Goal: Transaction & Acquisition: Purchase product/service

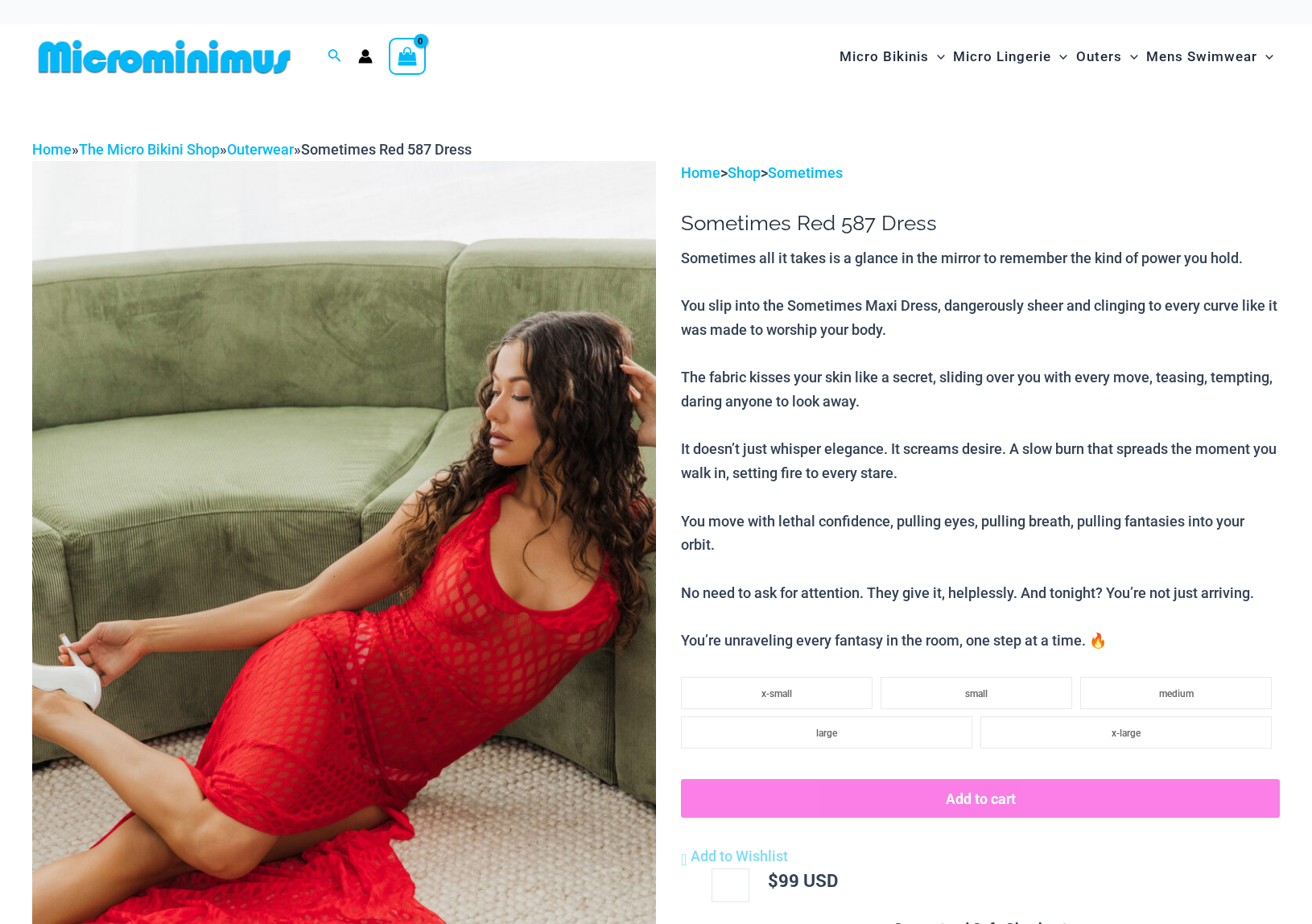
click at [530, 447] on img at bounding box center [343, 629] width 624 height 936
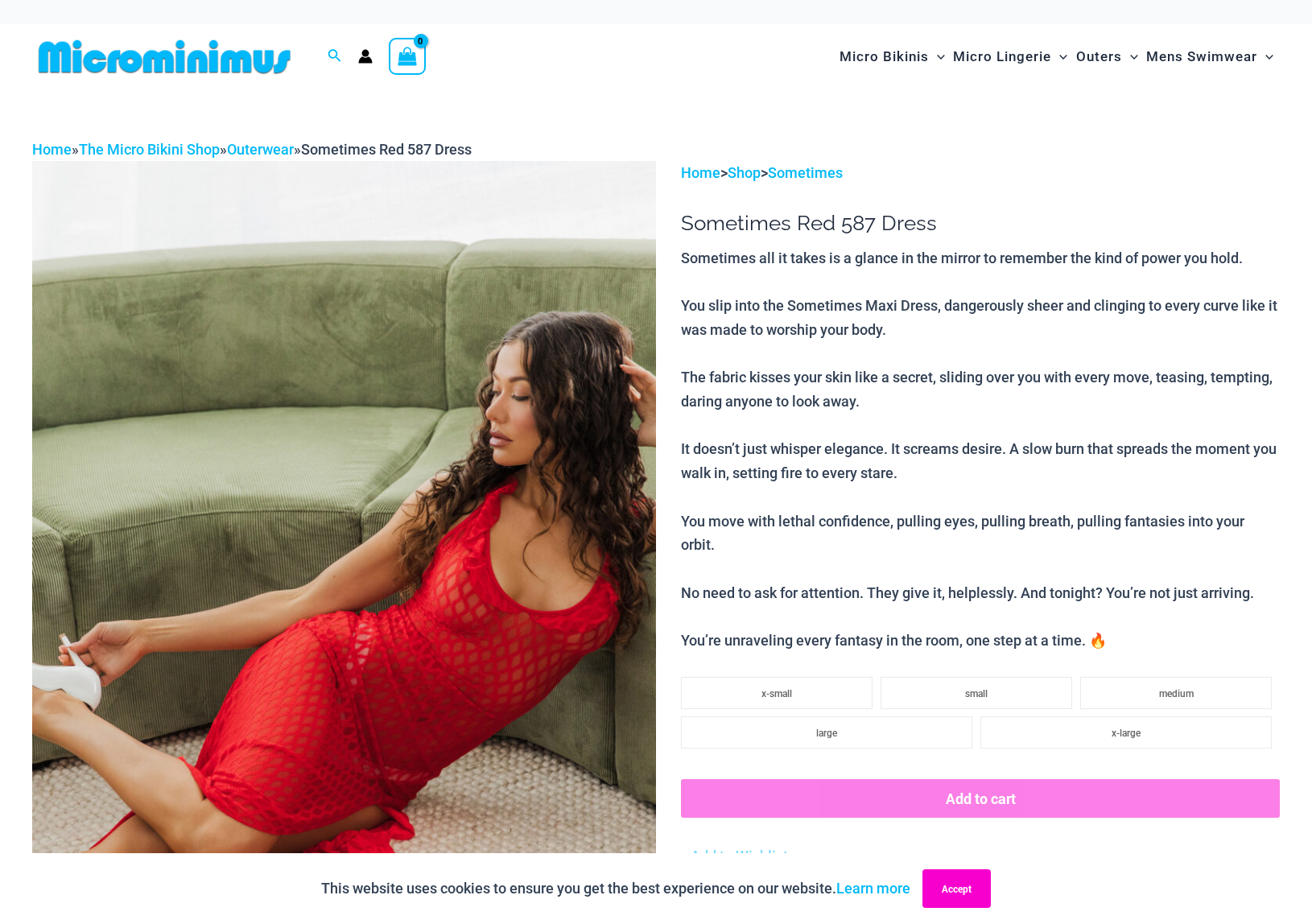
click at [964, 890] on button "Accept" at bounding box center [957, 889] width 69 height 39
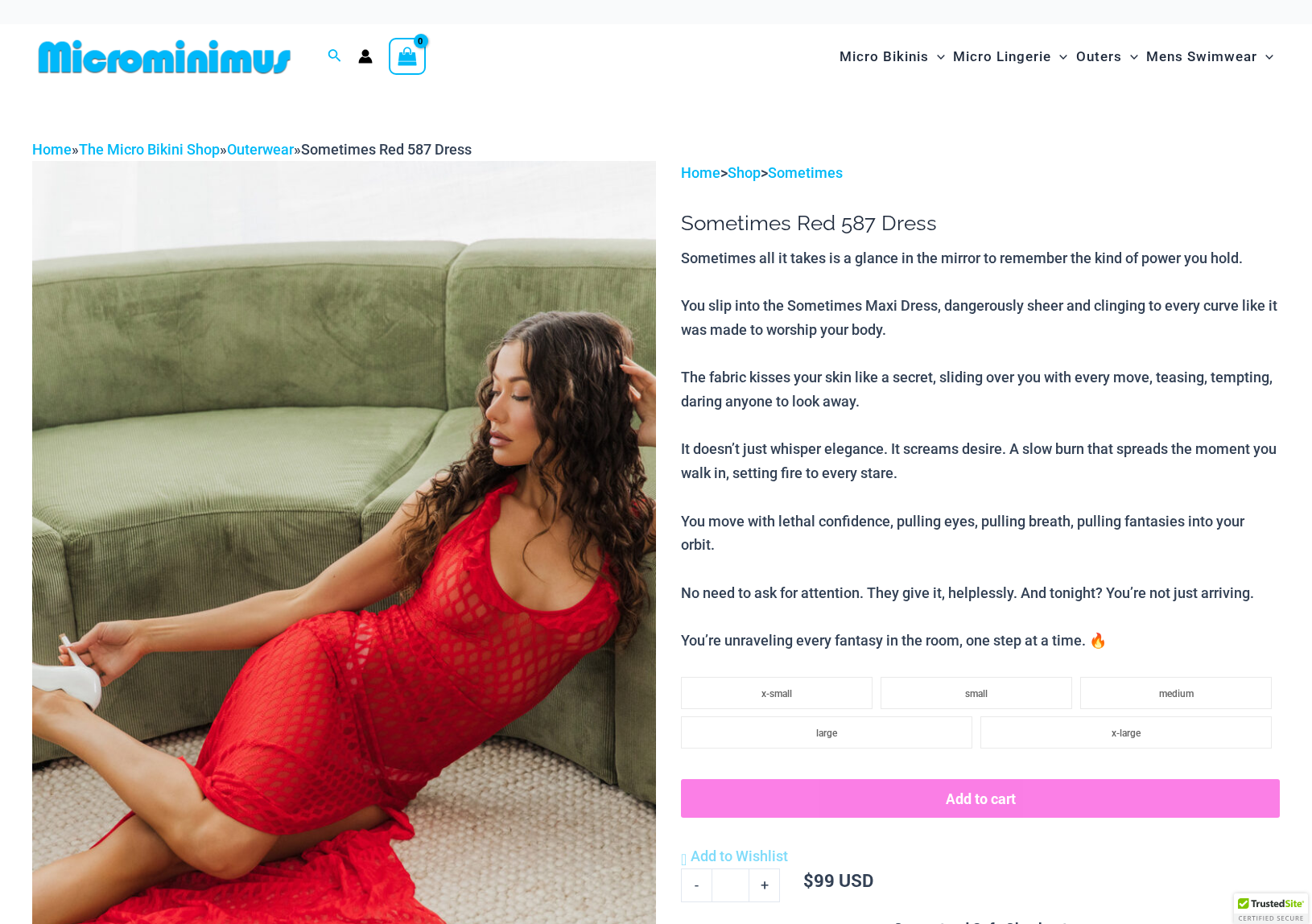
click at [510, 555] on img at bounding box center [343, 629] width 624 height 936
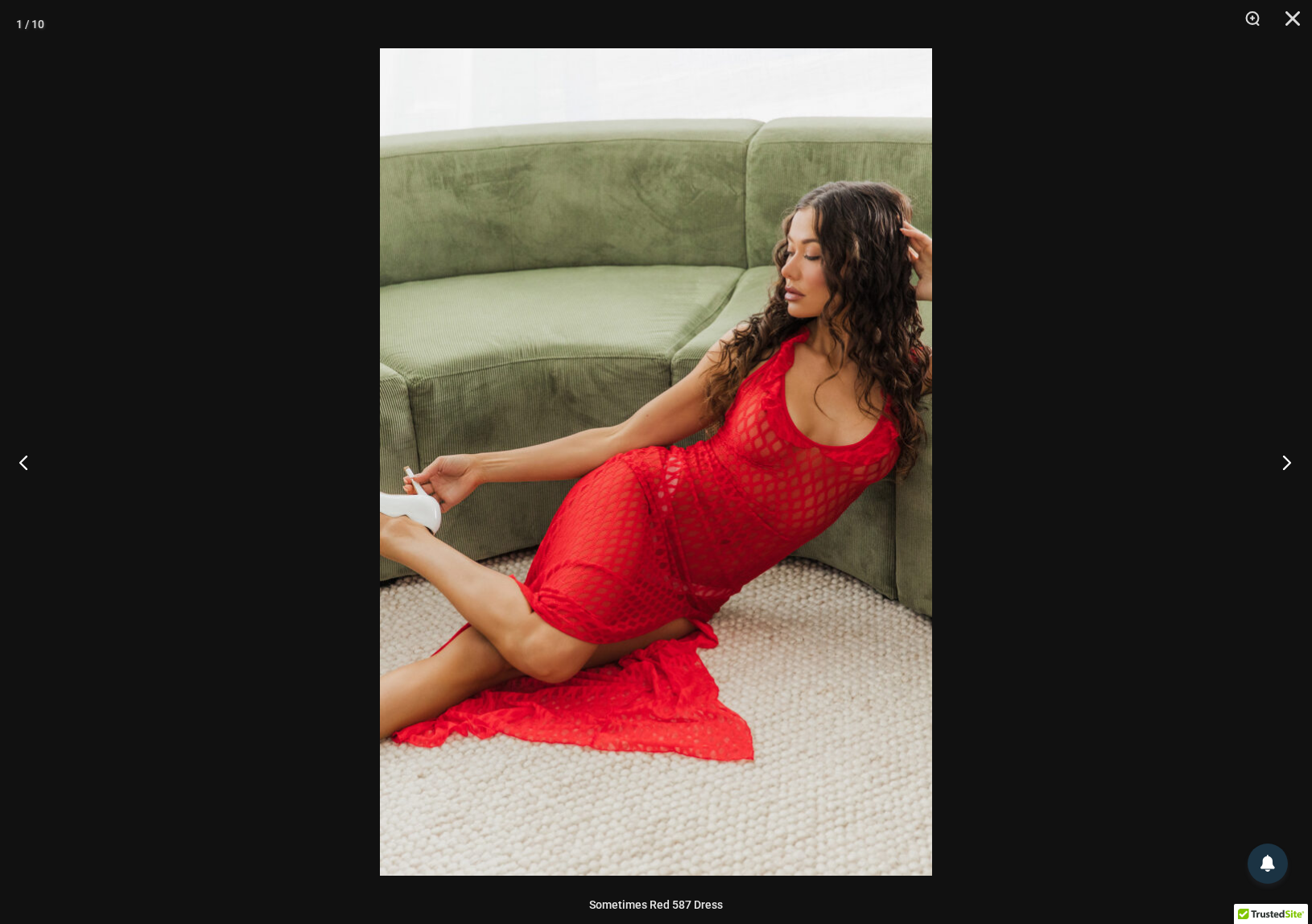
click at [1288, 462] on button "Next" at bounding box center [1282, 462] width 60 height 81
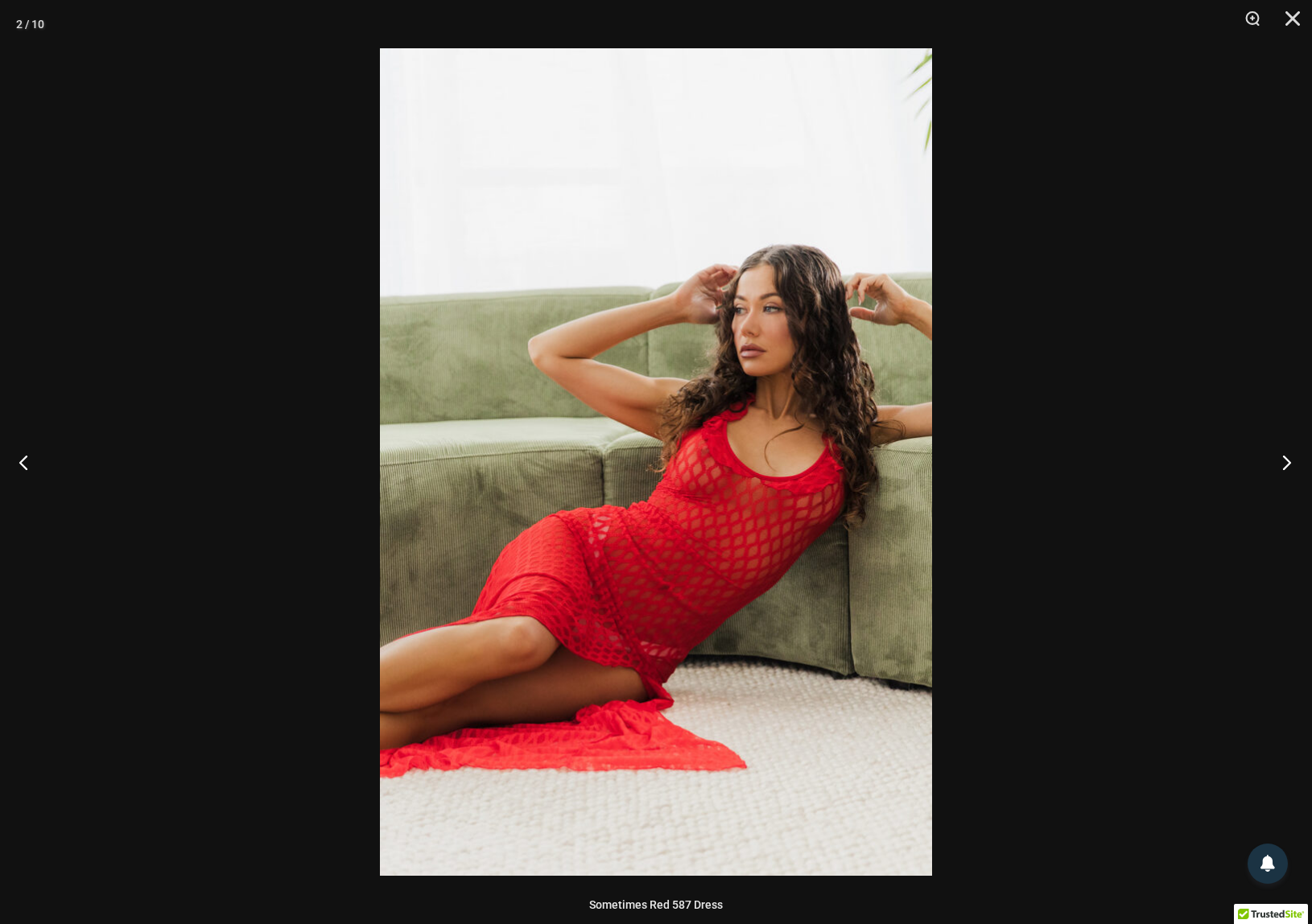
click at [1288, 462] on button "Next" at bounding box center [1282, 462] width 60 height 81
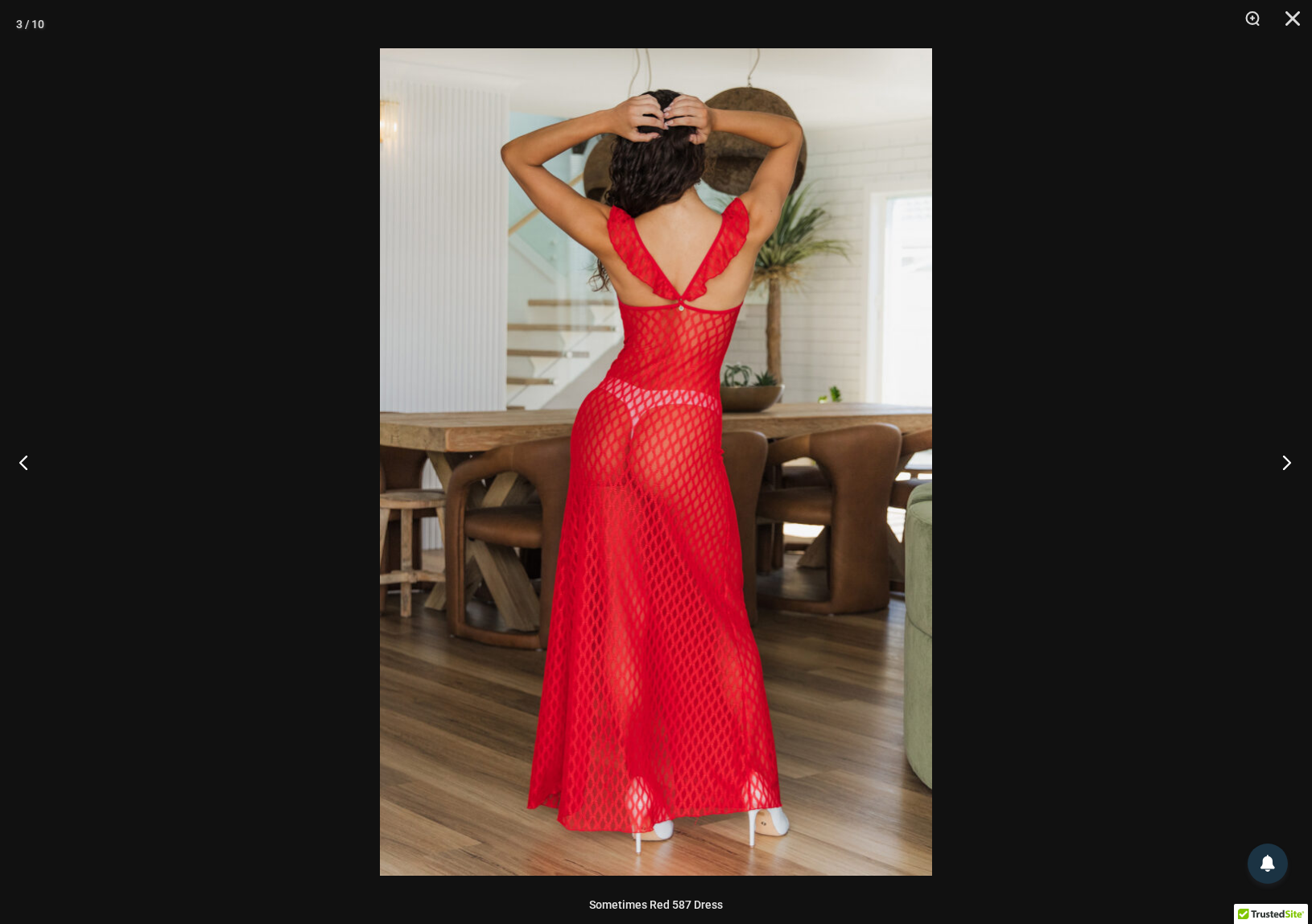
click at [1288, 462] on button "Next" at bounding box center [1282, 462] width 60 height 81
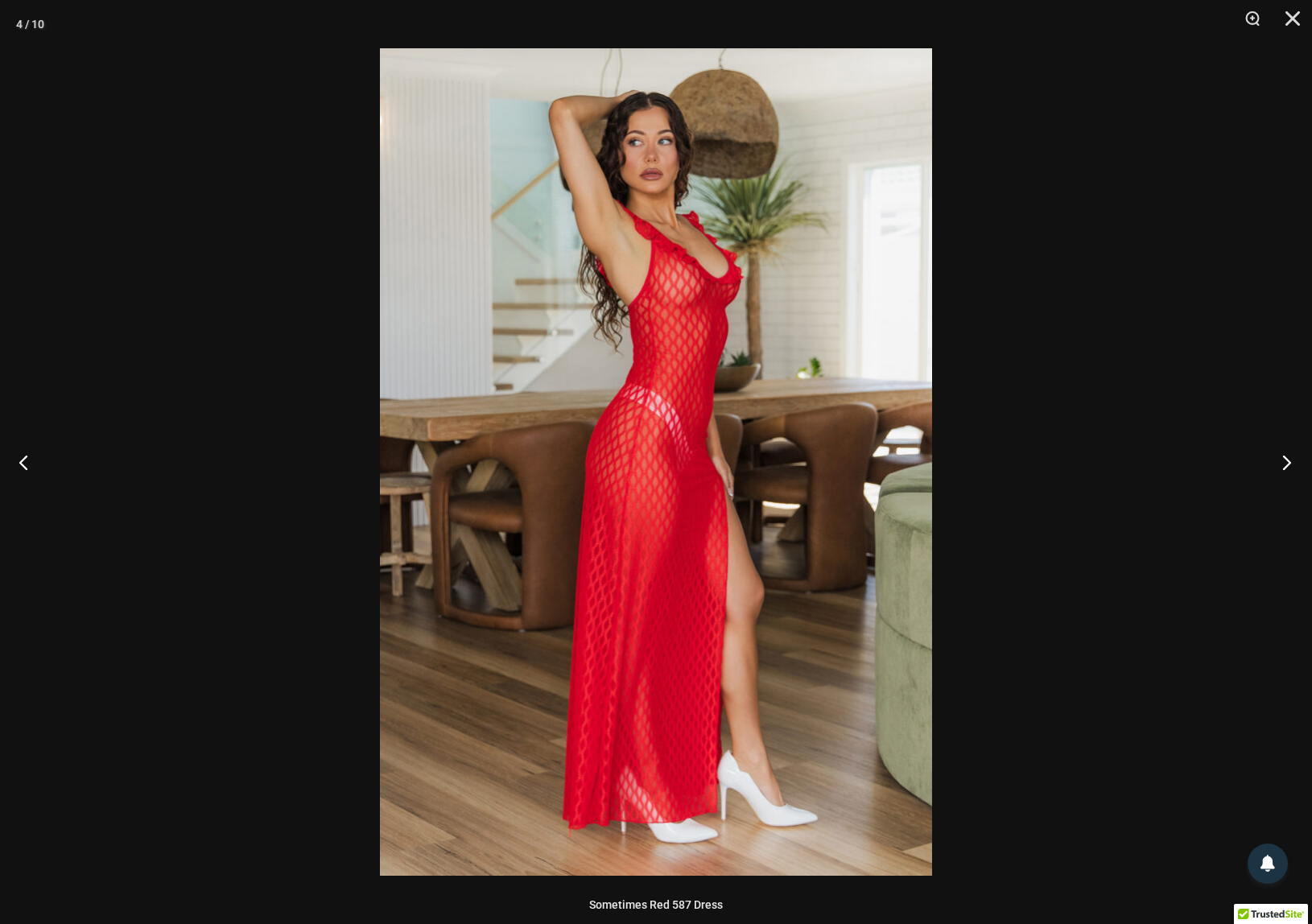
click at [1288, 462] on button "Next" at bounding box center [1282, 462] width 60 height 81
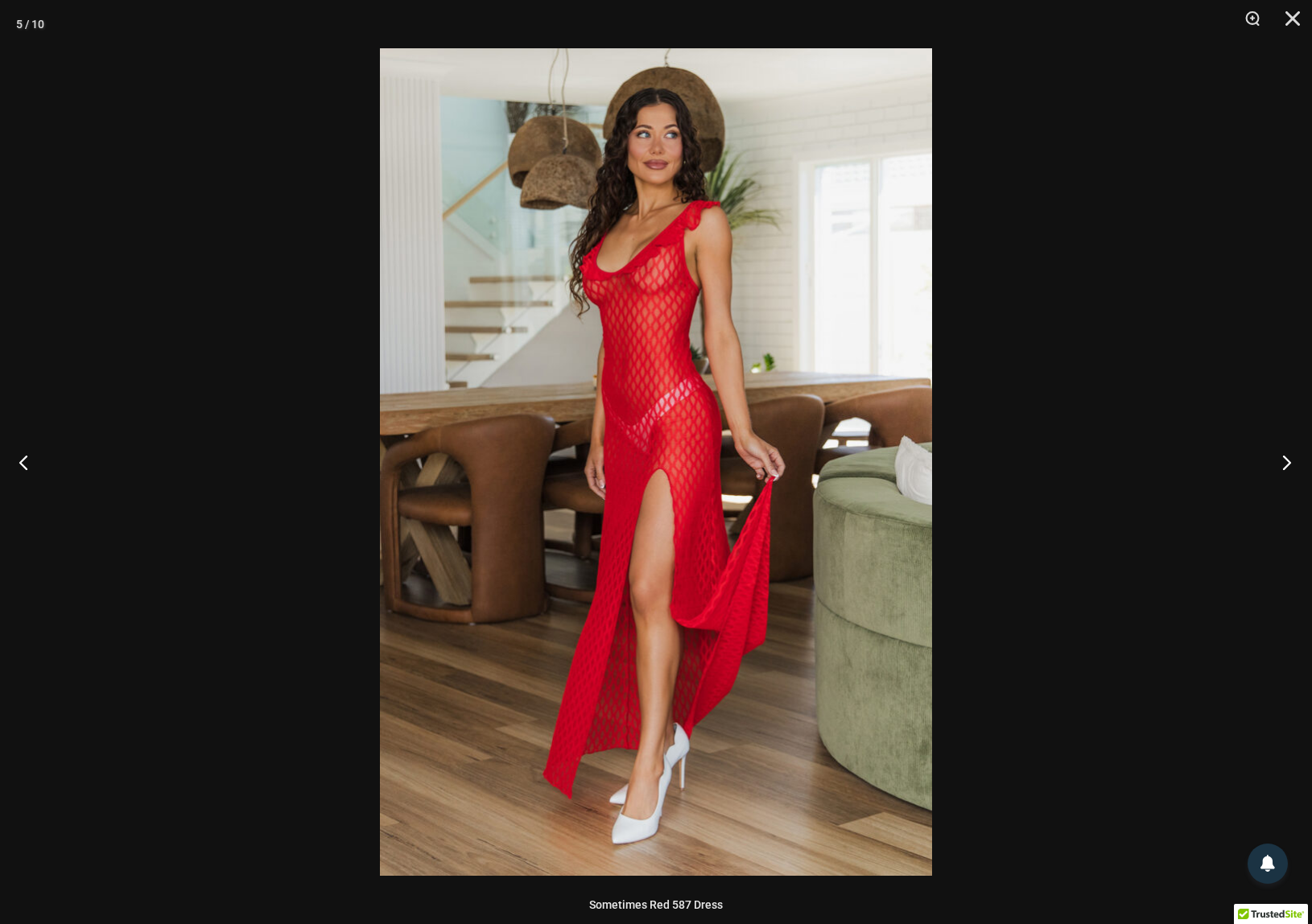
click at [1288, 462] on button "Next" at bounding box center [1282, 462] width 60 height 81
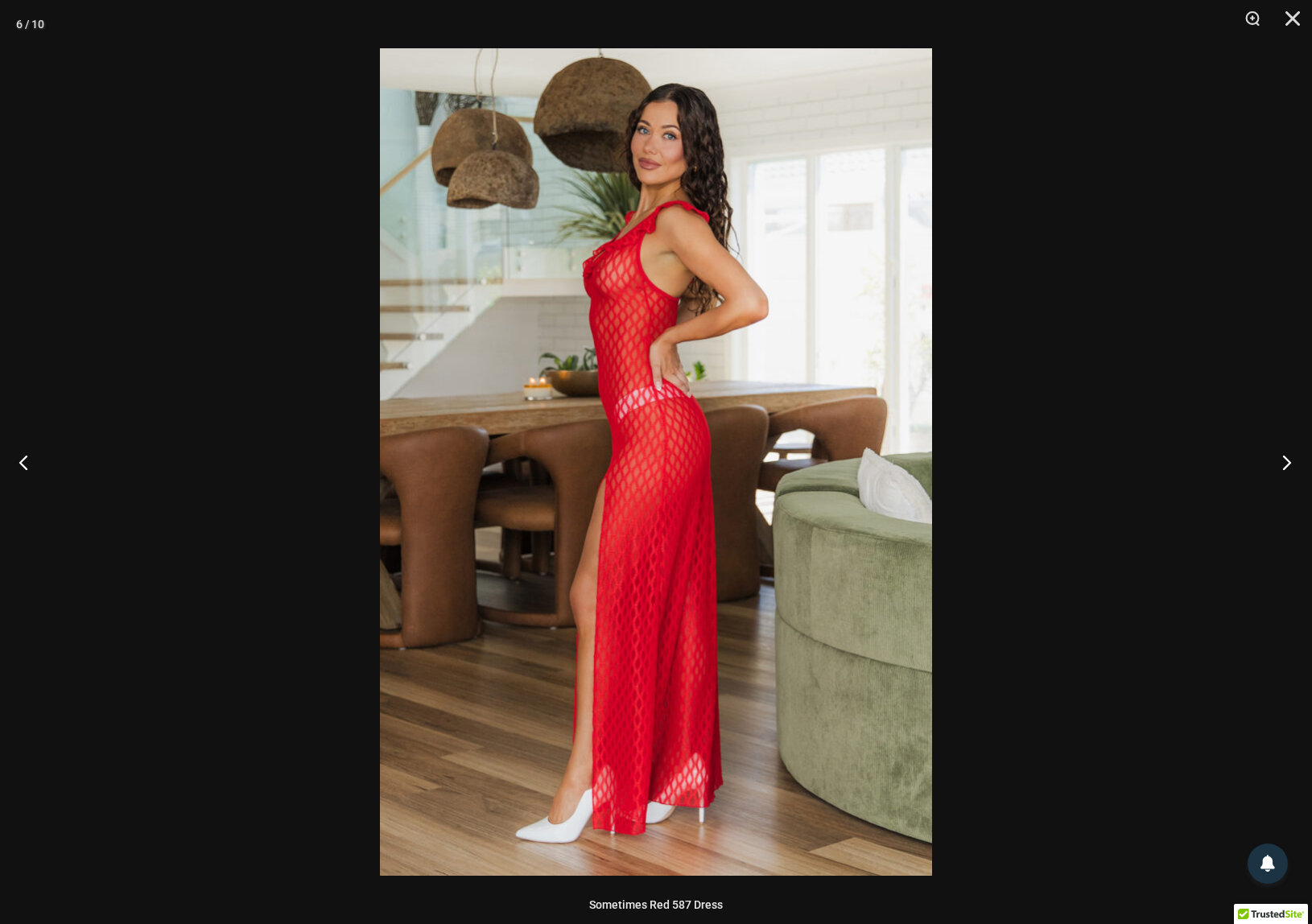
click at [1288, 462] on button "Next" at bounding box center [1282, 462] width 60 height 81
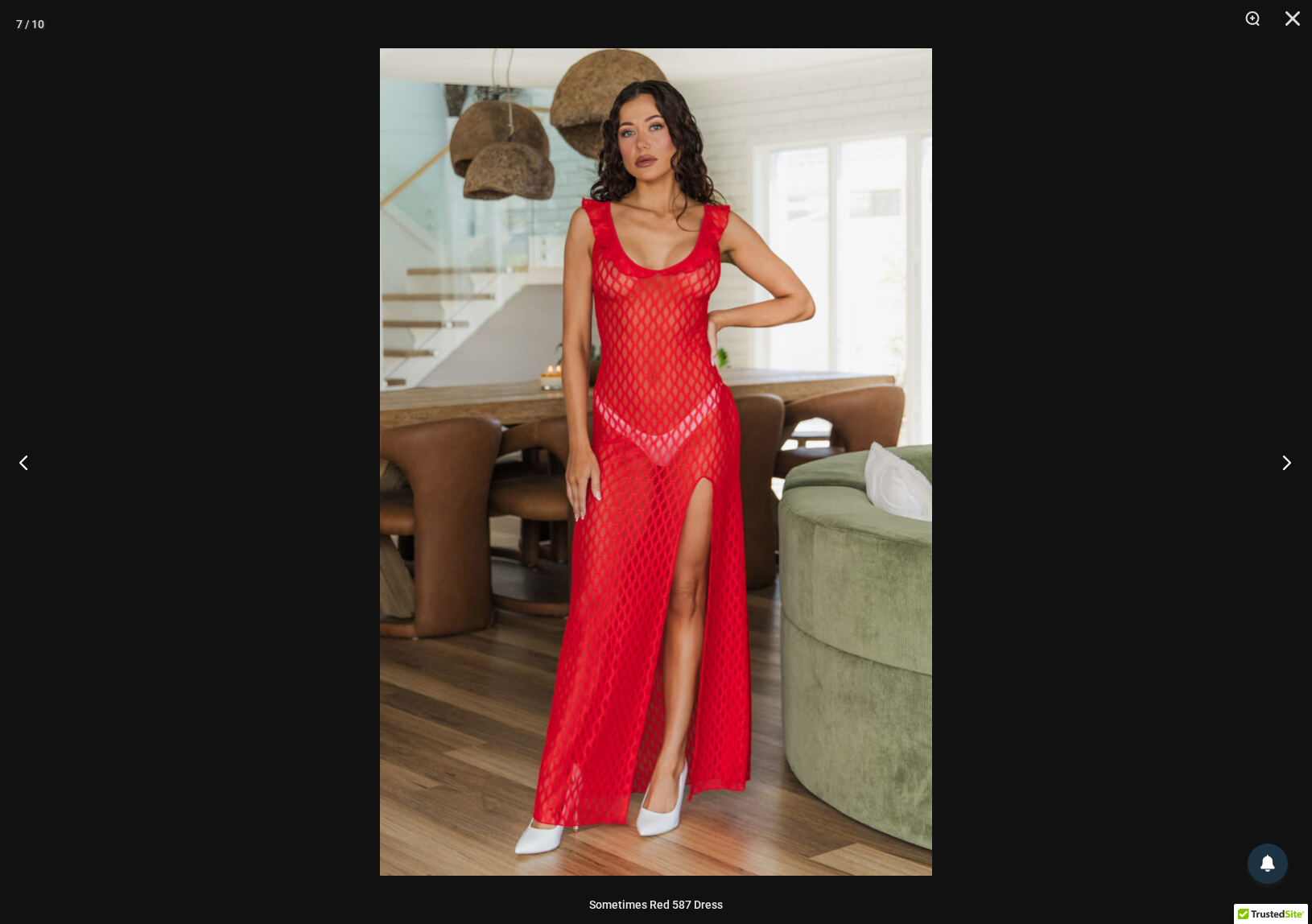
click at [1288, 462] on button "Next" at bounding box center [1282, 462] width 60 height 81
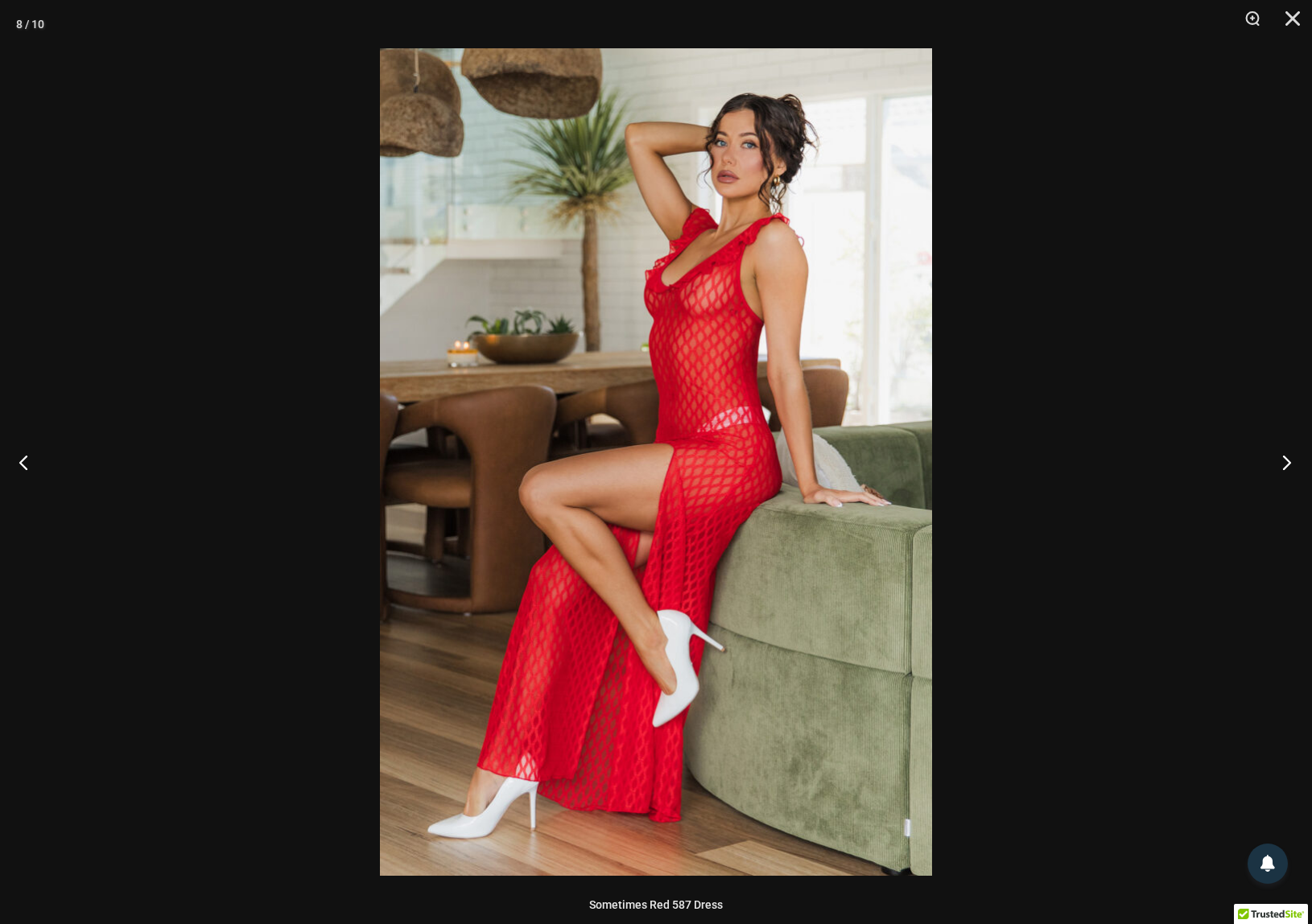
click at [1288, 462] on button "Next" at bounding box center [1282, 462] width 60 height 81
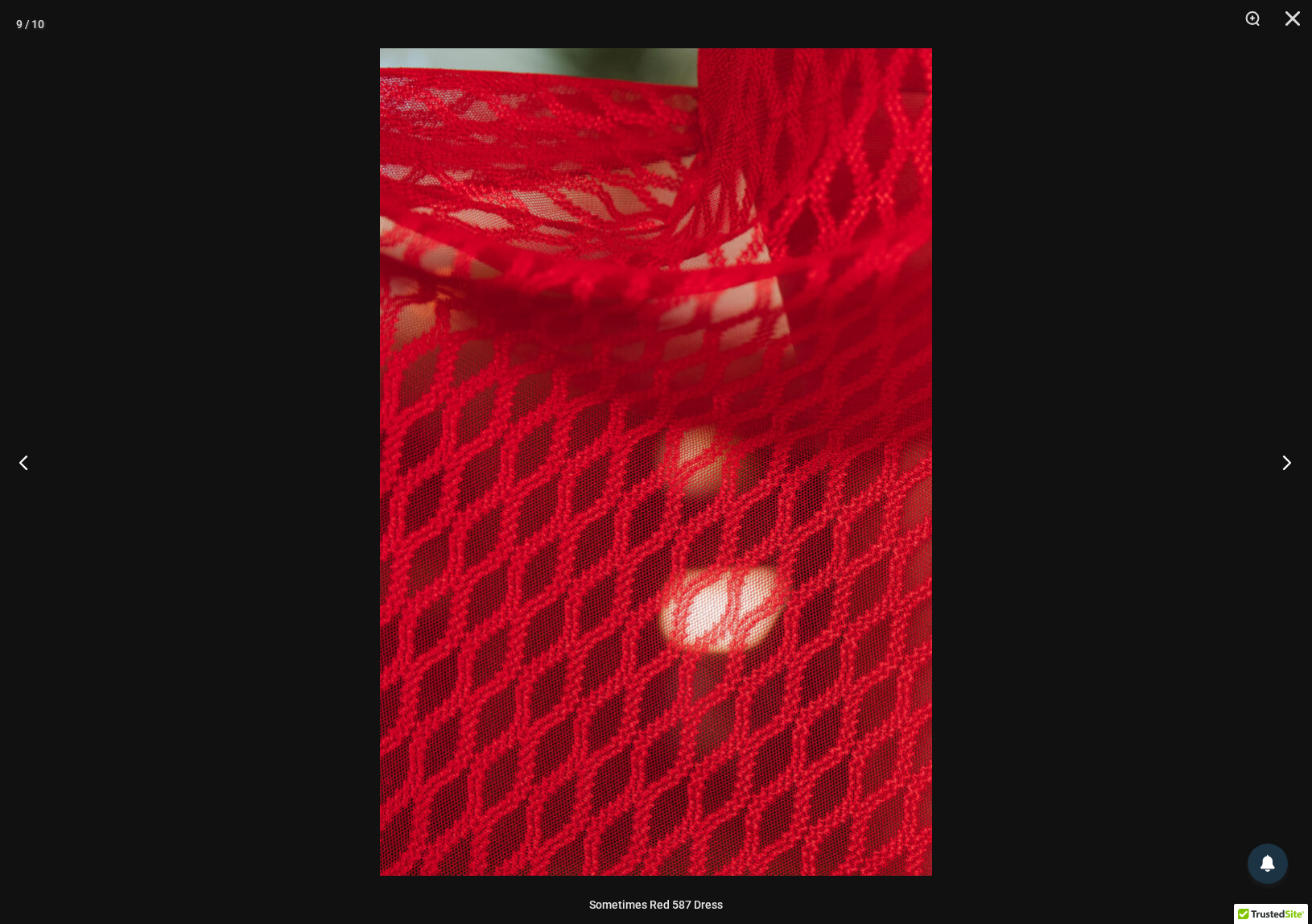
click at [1288, 462] on button "Next" at bounding box center [1282, 462] width 60 height 81
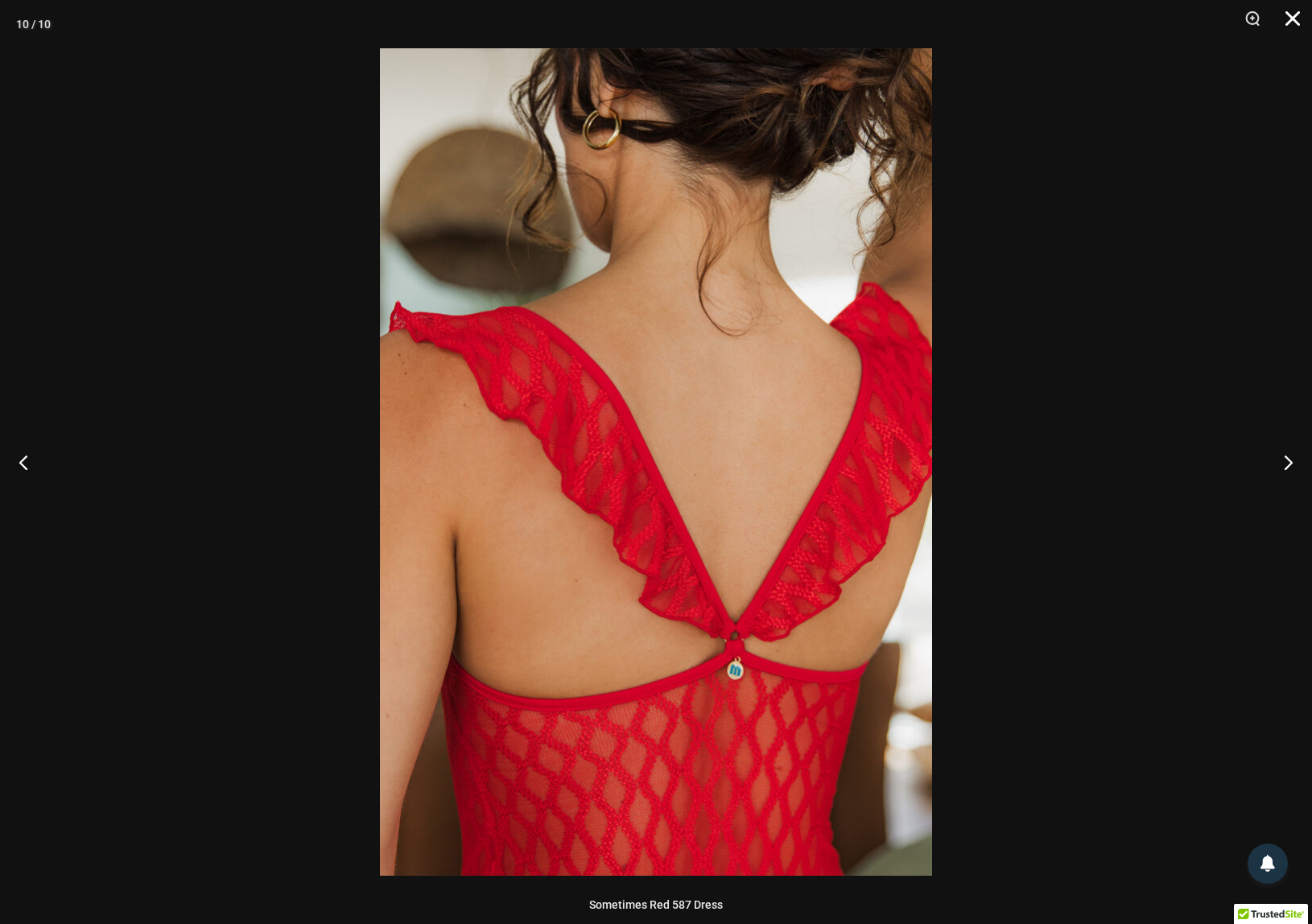
click at [1297, 15] on button "Close" at bounding box center [1287, 24] width 40 height 49
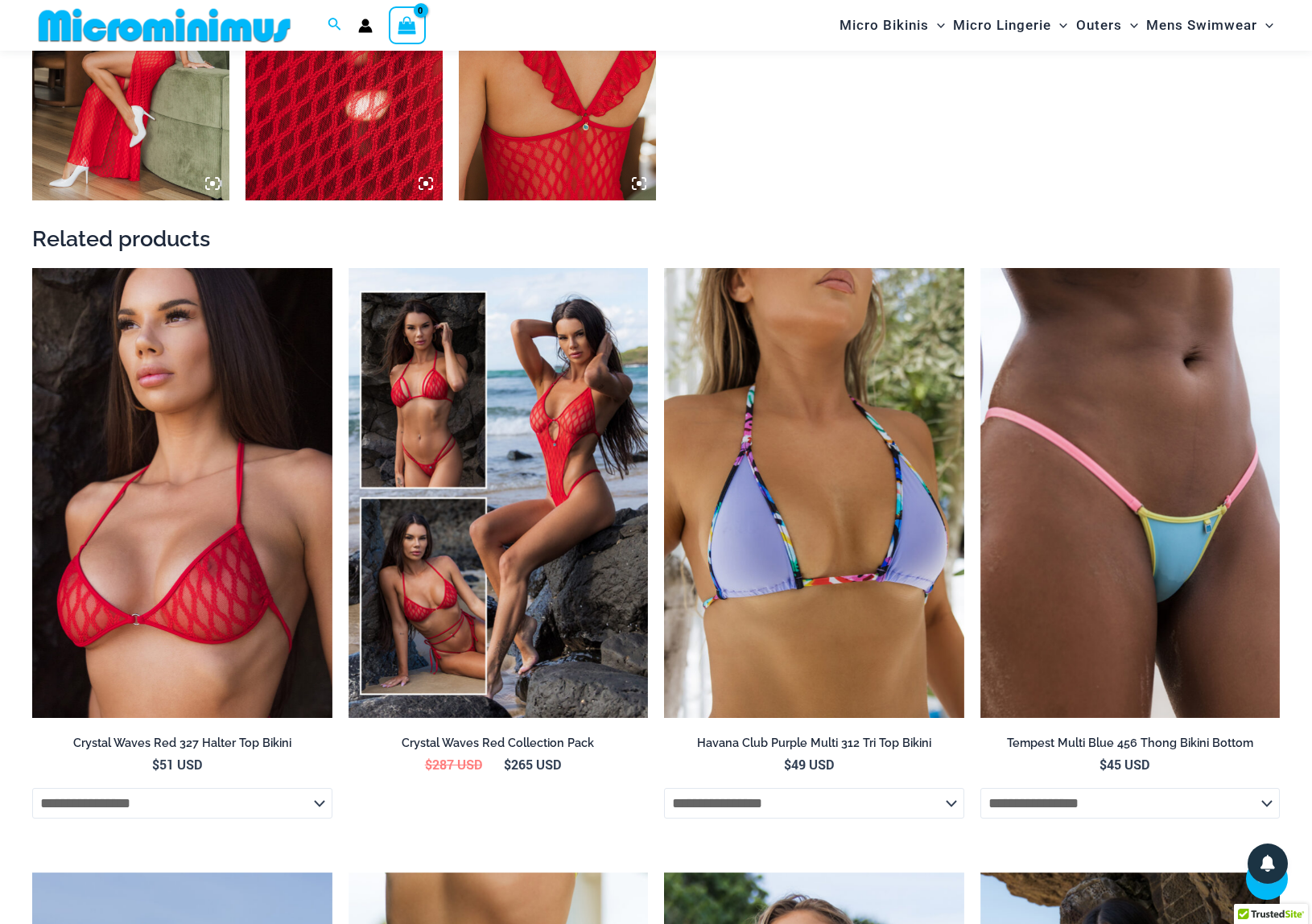
scroll to position [1838, 0]
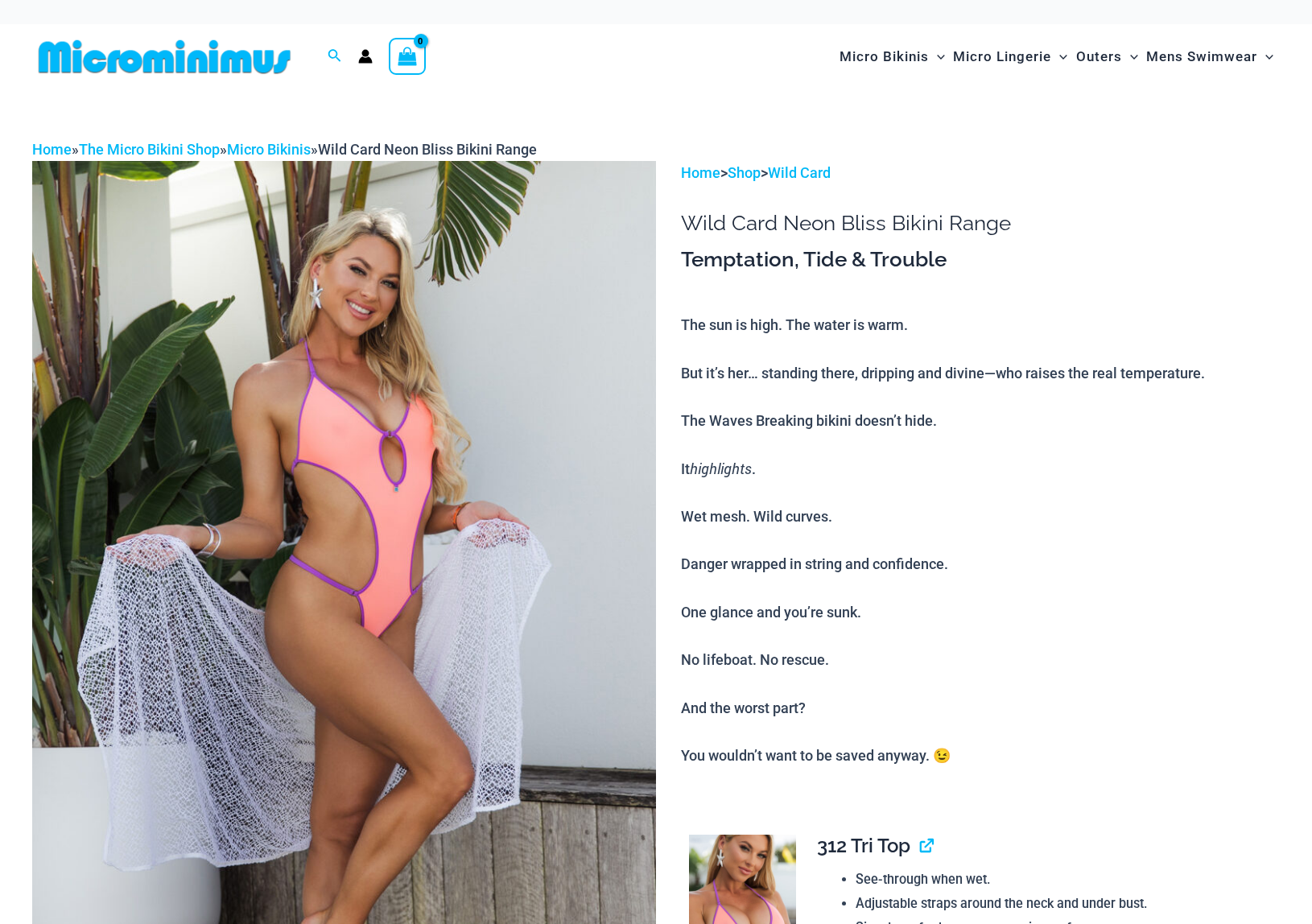
click at [502, 482] on img at bounding box center [343, 629] width 624 height 936
click at [764, 874] on img at bounding box center [743, 914] width 107 height 160
